Goal: Information Seeking & Learning: Learn about a topic

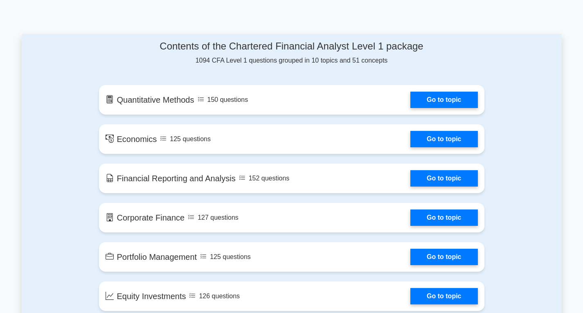
scroll to position [409, 0]
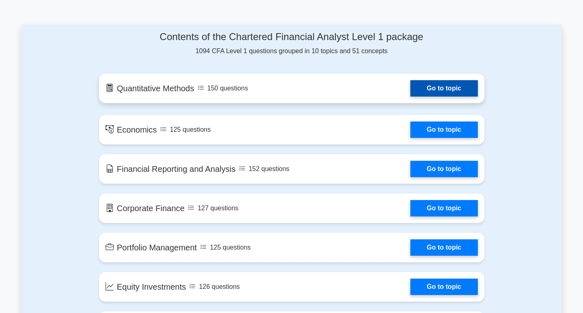
click at [447, 90] on link "Go to topic" at bounding box center [444, 88] width 67 height 16
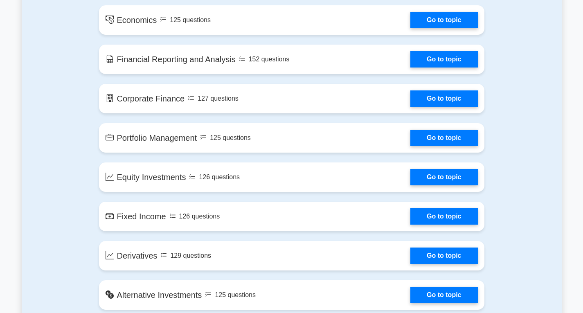
scroll to position [532, 0]
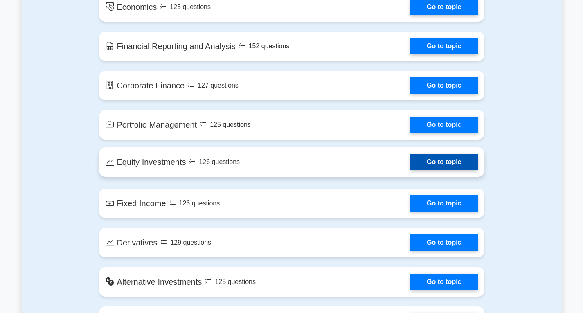
click at [422, 165] on link "Go to topic" at bounding box center [444, 162] width 67 height 16
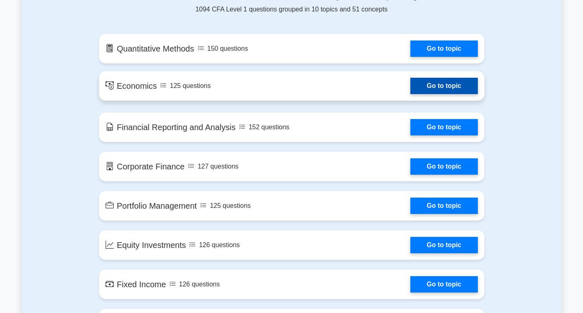
scroll to position [450, 0]
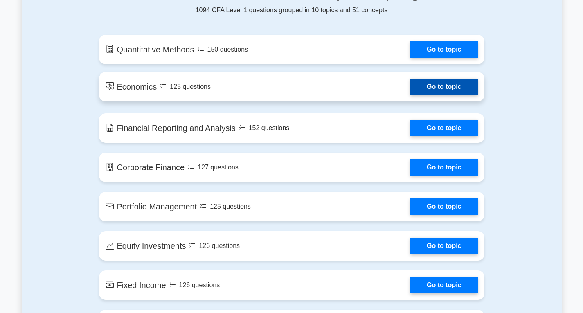
click at [449, 86] on link "Go to topic" at bounding box center [444, 87] width 67 height 16
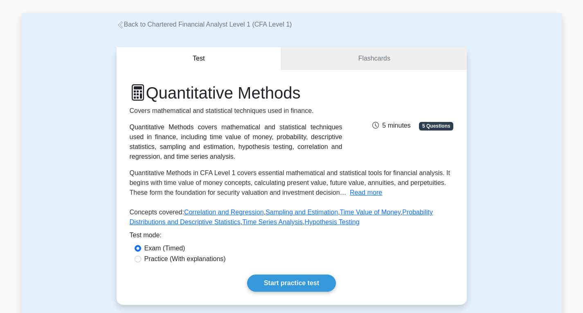
scroll to position [123, 0]
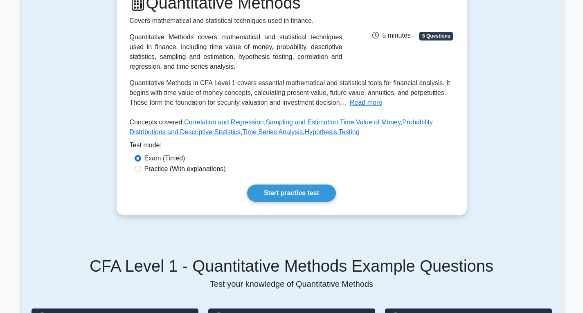
click at [216, 171] on label "Practice (With explanations)" at bounding box center [185, 169] width 81 height 10
click at [141, 171] on input "Practice (With explanations)" at bounding box center [138, 169] width 7 height 7
radio input "true"
click at [275, 193] on link "Start practice test" at bounding box center [291, 193] width 89 height 17
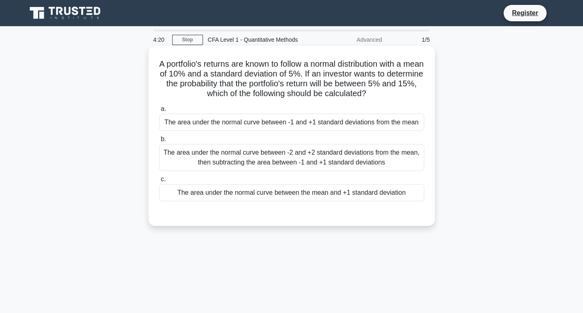
click at [295, 165] on div "The area under the normal curve between -2 and +2 standard deviations from the …" at bounding box center [291, 157] width 265 height 27
click at [159, 142] on input "b. The area under the normal curve between -2 and +2 standard deviations from t…" at bounding box center [159, 139] width 0 height 5
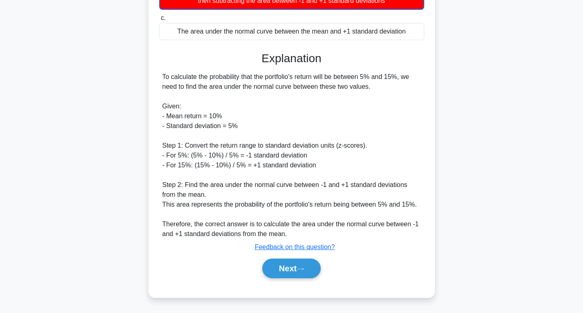
scroll to position [172, 0]
click at [294, 265] on button "Next" at bounding box center [291, 269] width 59 height 20
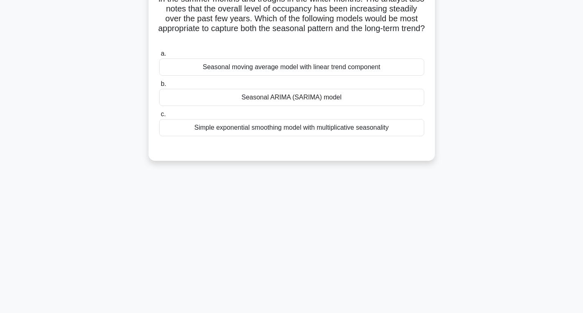
scroll to position [6, 0]
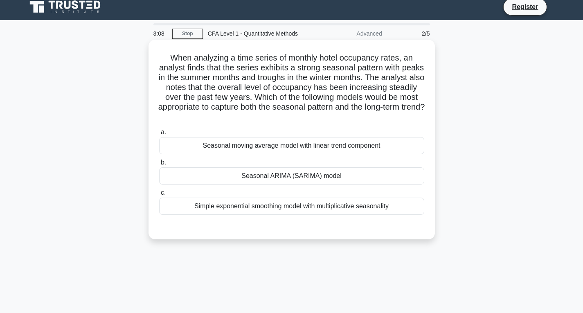
click at [298, 209] on div "Simple exponential smoothing model with multiplicative seasonality" at bounding box center [291, 206] width 265 height 17
click at [159, 196] on input "c. Simple exponential smoothing model with multiplicative seasonality" at bounding box center [159, 192] width 0 height 5
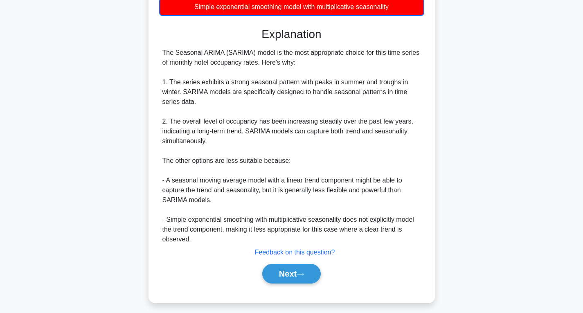
scroll to position [211, 0]
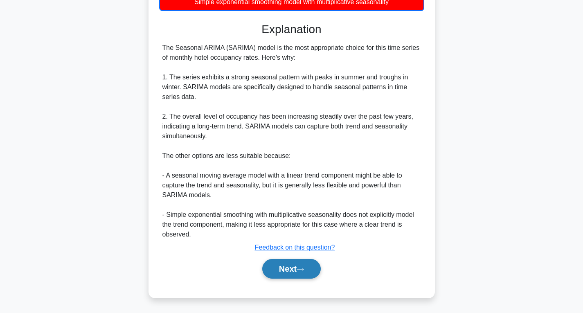
click at [272, 274] on button "Next" at bounding box center [291, 269] width 59 height 20
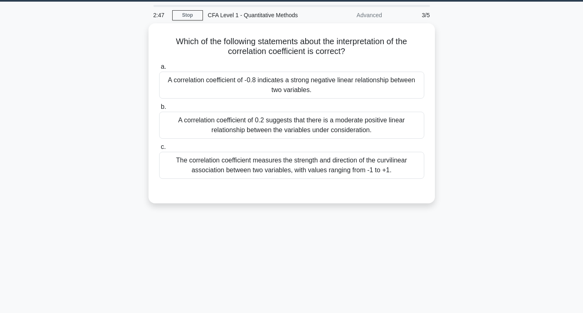
scroll to position [6, 0]
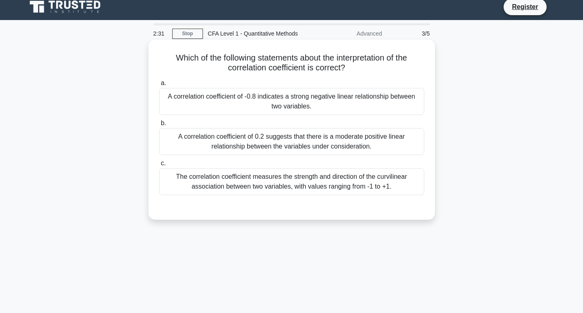
click at [271, 186] on div "The correlation coefficient measures the strength and direction of the curvilin…" at bounding box center [291, 181] width 265 height 27
click at [159, 166] on input "c. The correlation coefficient measures the strength and direction of the curvi…" at bounding box center [159, 163] width 0 height 5
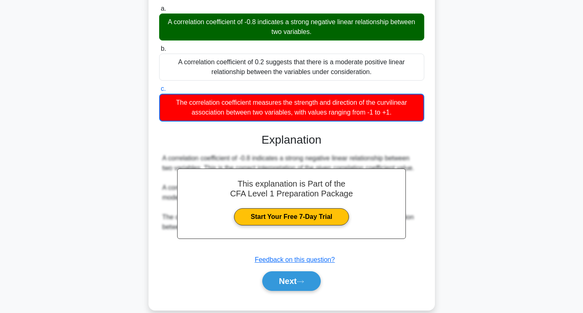
scroll to position [88, 0]
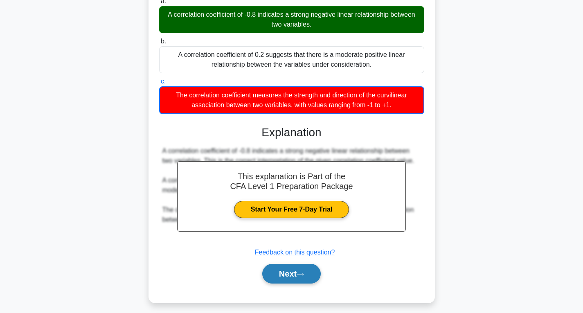
click at [303, 276] on icon at bounding box center [300, 274] width 7 height 5
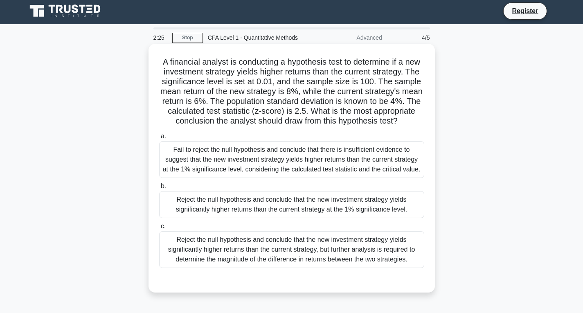
scroll to position [0, 0]
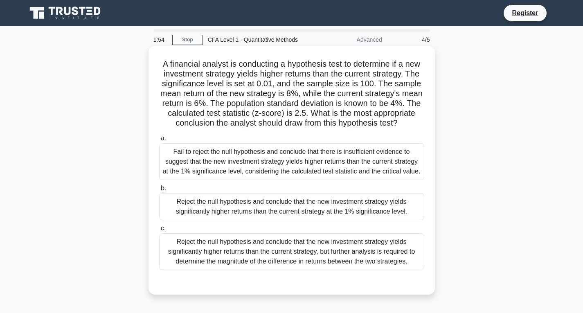
click at [246, 255] on div "Reject the null hypothesis and conclude that the new investment strategy yields…" at bounding box center [291, 251] width 265 height 37
click at [159, 231] on input "c. Reject the null hypothesis and conclude that the new investment strategy yie…" at bounding box center [159, 228] width 0 height 5
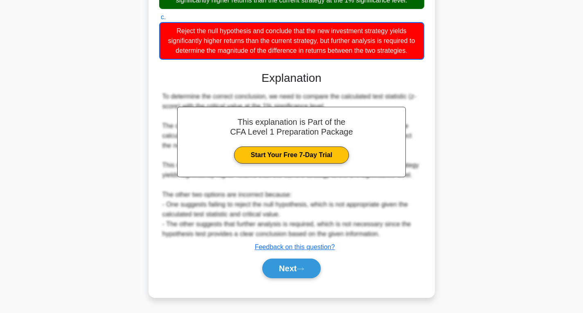
scroll to position [221, 0]
click at [271, 267] on button "Next" at bounding box center [291, 269] width 59 height 20
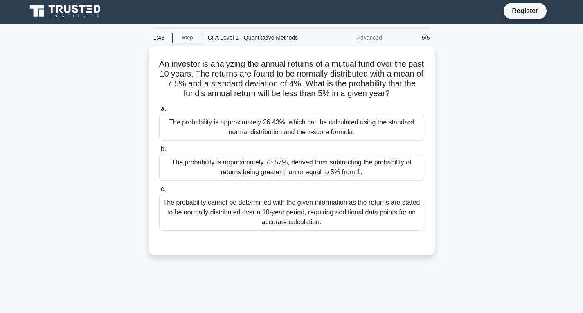
scroll to position [0, 0]
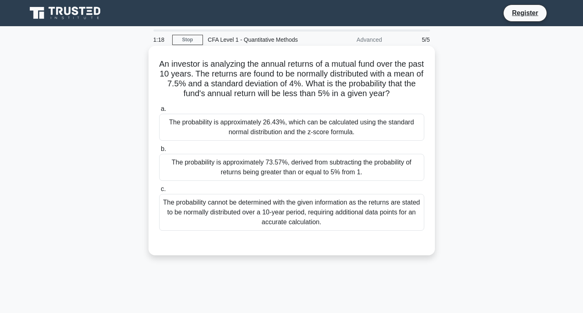
click at [269, 208] on div "The probability cannot be determined with the given information as the returns …" at bounding box center [291, 212] width 265 height 37
click at [159, 192] on input "c. The probability cannot be determined with the given information as the retur…" at bounding box center [159, 189] width 0 height 5
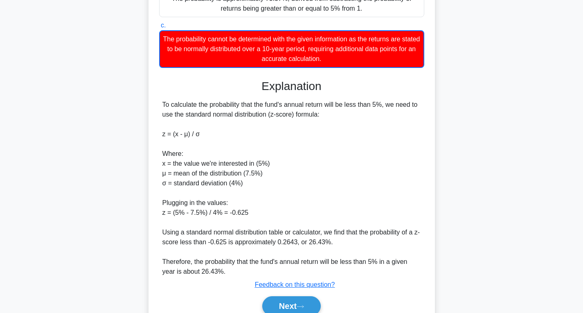
scroll to position [202, 0]
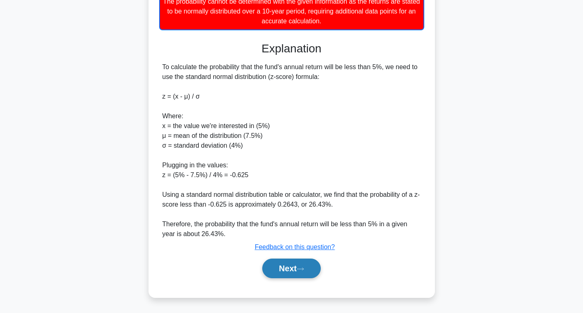
click at [306, 273] on button "Next" at bounding box center [291, 269] width 59 height 20
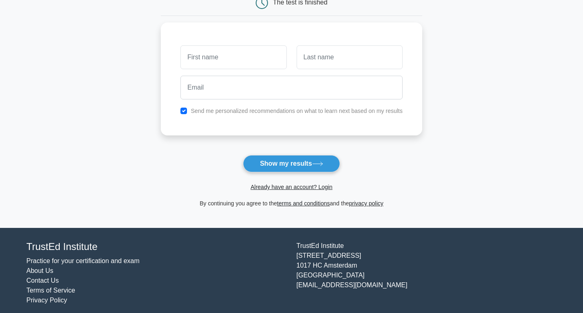
scroll to position [99, 0]
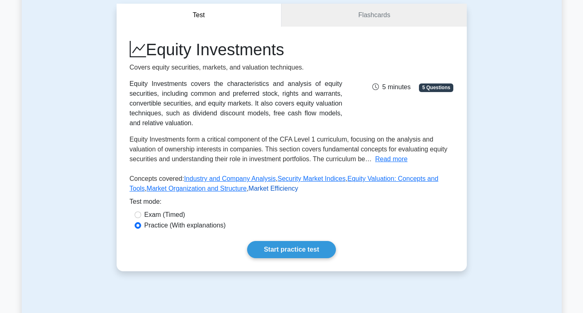
scroll to position [82, 0]
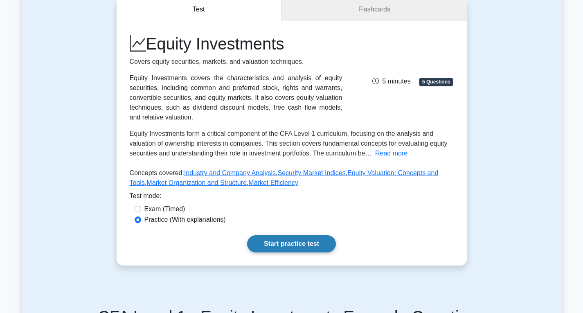
click at [276, 235] on link "Start practice test" at bounding box center [291, 243] width 89 height 17
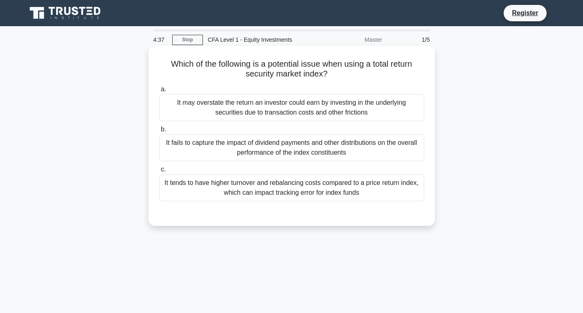
click at [285, 197] on div "It tends to have higher turnover and rebalancing costs compared to a price retu…" at bounding box center [291, 187] width 265 height 27
click at [159, 172] on input "c. It tends to have higher turnover and rebalancing costs compared to a price r…" at bounding box center [159, 169] width 0 height 5
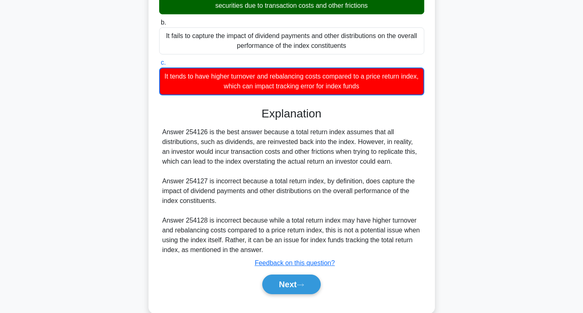
scroll to position [123, 0]
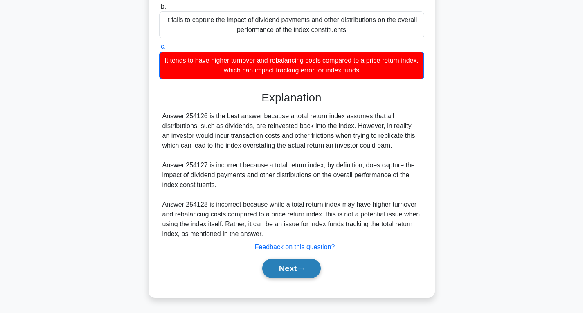
click at [282, 265] on button "Next" at bounding box center [291, 269] width 59 height 20
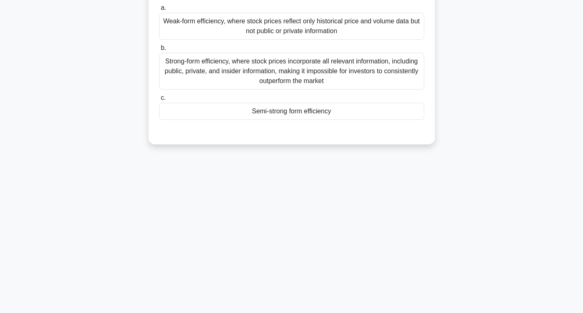
scroll to position [0, 0]
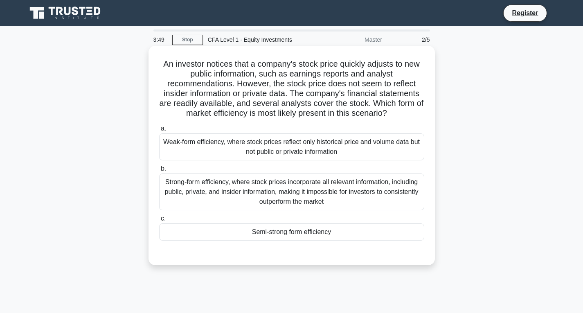
click at [275, 206] on div "Strong-form efficiency, where stock prices incorporate all relevant information…" at bounding box center [291, 192] width 265 height 37
click at [159, 172] on input "b. Strong-form efficiency, where stock prices incorporate all relevant informat…" at bounding box center [159, 168] width 0 height 5
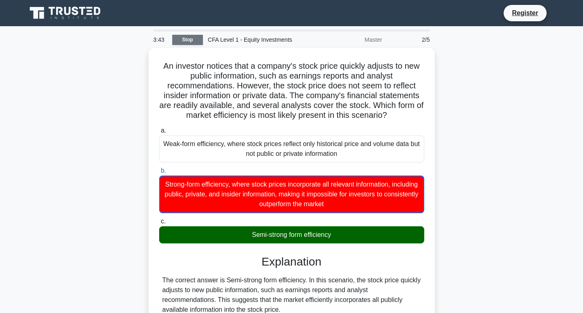
click at [185, 38] on link "Stop" at bounding box center [187, 40] width 31 height 10
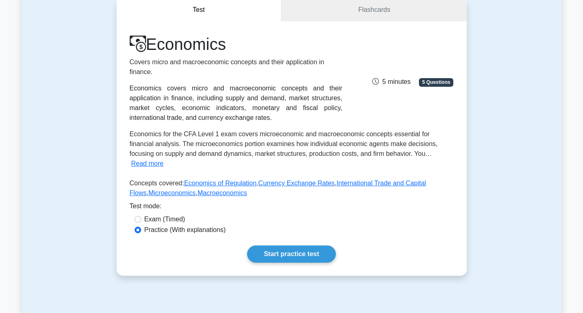
scroll to position [82, 0]
click at [292, 247] on link "Start practice test" at bounding box center [291, 253] width 89 height 17
